Goal: Information Seeking & Learning: Learn about a topic

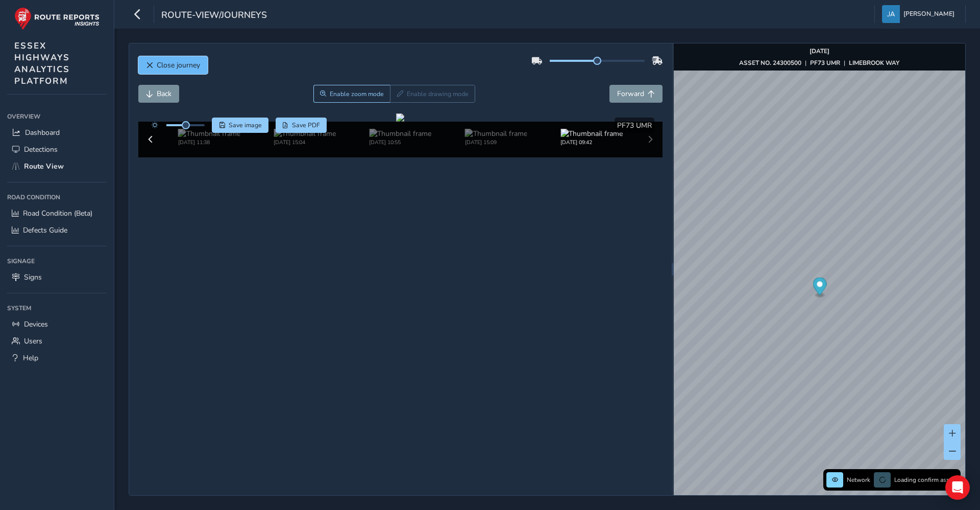
click at [170, 67] on span "Close journey" at bounding box center [178, 65] width 43 height 10
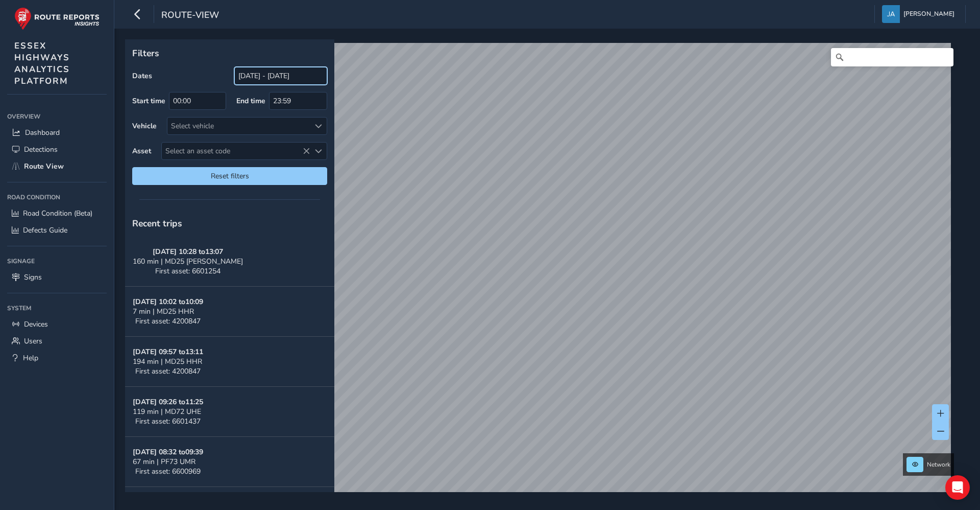
click at [244, 76] on input "[DATE] - [DATE]" at bounding box center [280, 76] width 93 height 18
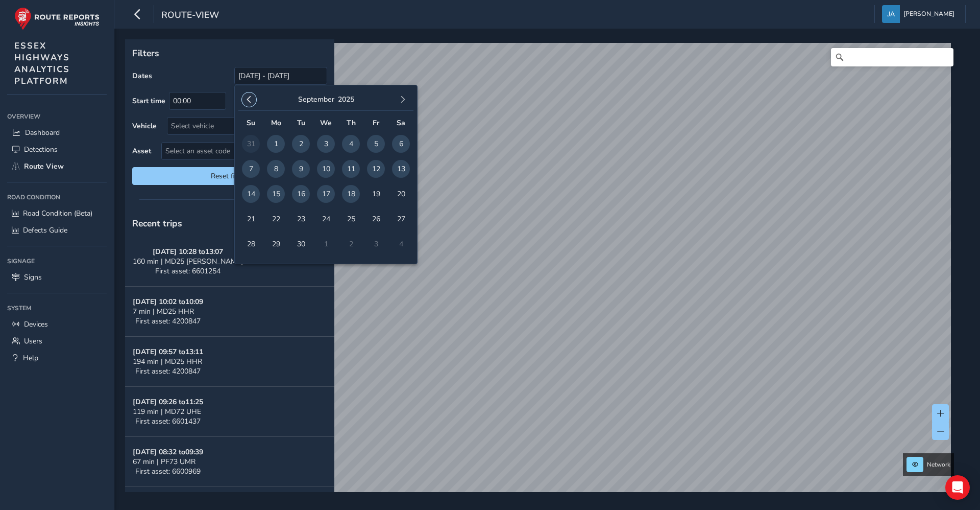
click at [249, 101] on span "button" at bounding box center [249, 99] width 7 height 7
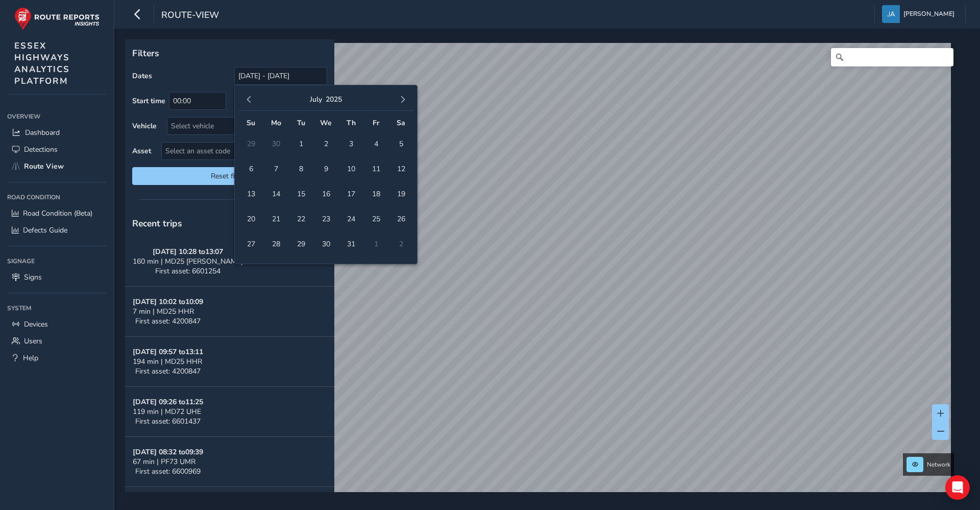
click at [249, 101] on span "button" at bounding box center [249, 99] width 7 height 7
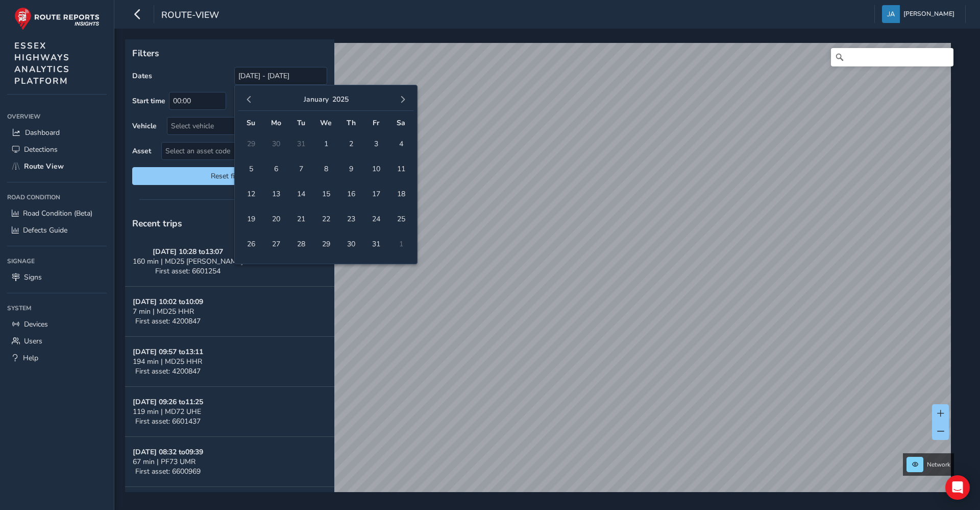
click at [249, 101] on span "button" at bounding box center [249, 99] width 7 height 7
click at [375, 139] on span "1" at bounding box center [376, 144] width 18 height 18
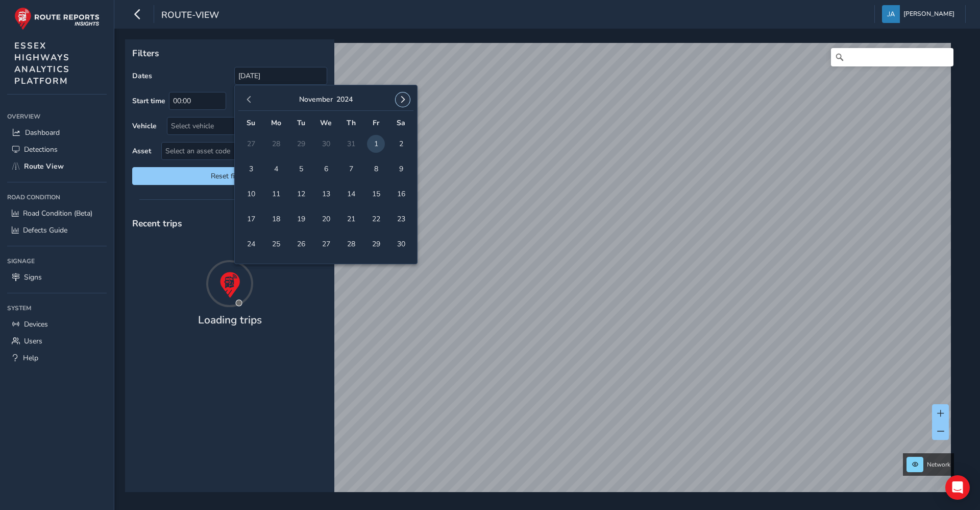
click at [406, 100] on span "button" at bounding box center [402, 99] width 7 height 7
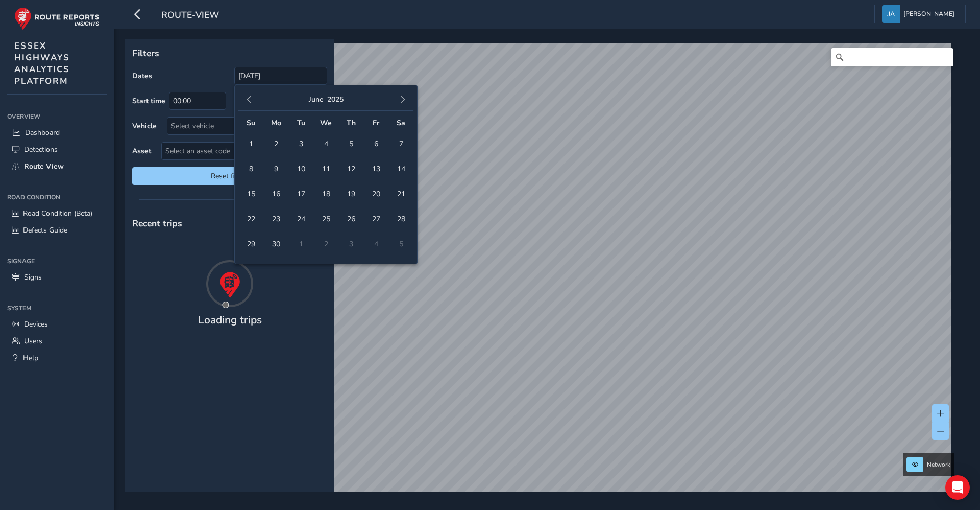
click at [406, 100] on span "button" at bounding box center [402, 99] width 7 height 7
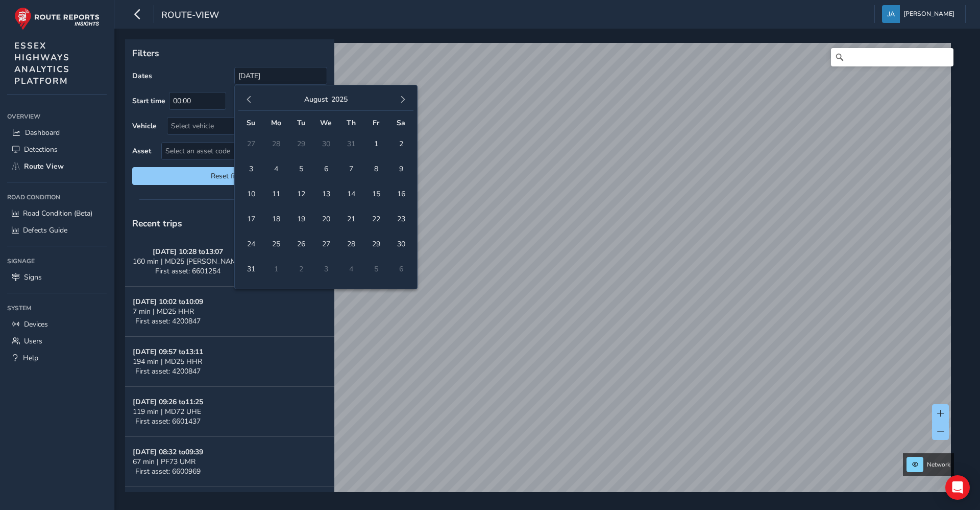
click at [293, 249] on td "26" at bounding box center [300, 243] width 25 height 25
click at [298, 245] on span "26" at bounding box center [301, 244] width 18 height 18
type input "[DATE] - [DATE]"
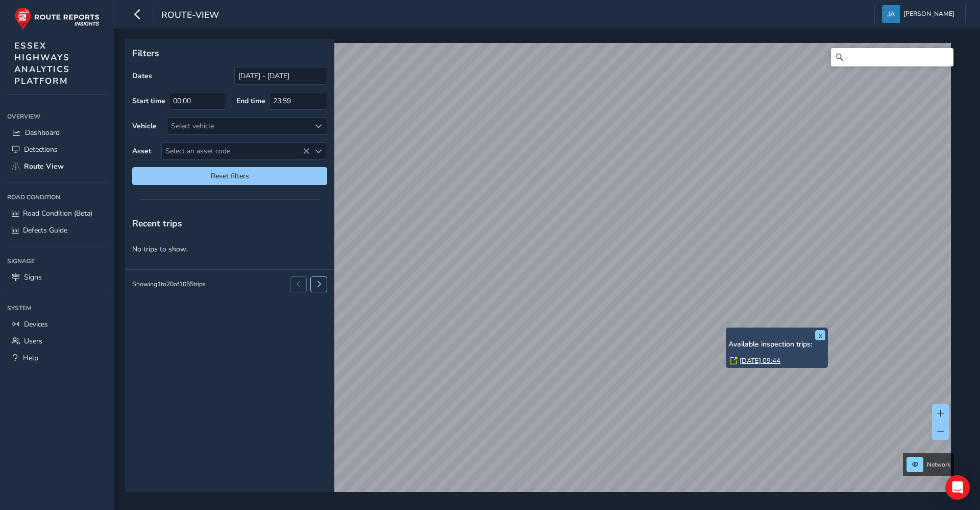
click at [756, 360] on link "[DATE] 09:44" at bounding box center [760, 360] width 41 height 9
